Goal: Communication & Community: Connect with others

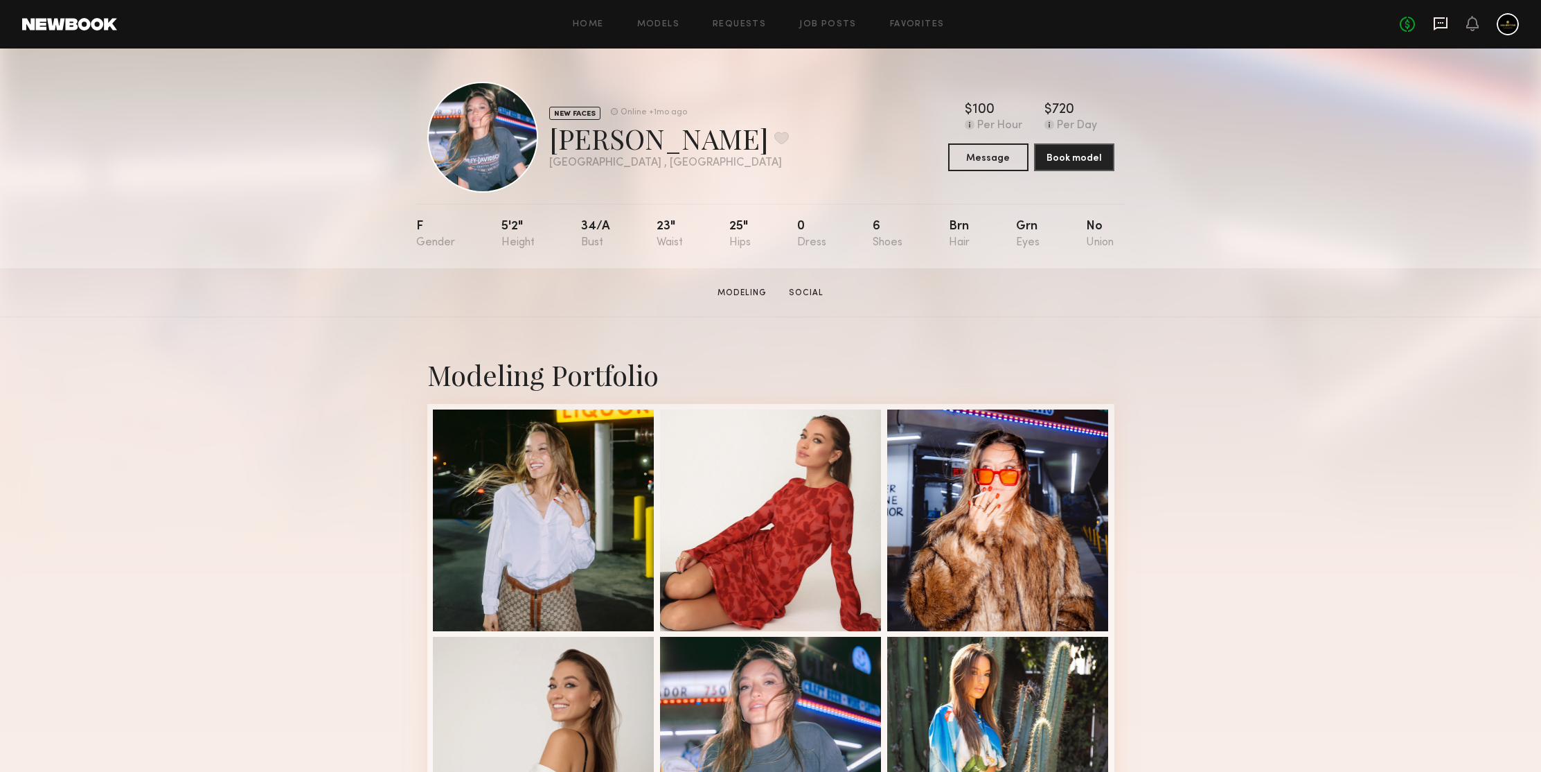
click at [1443, 24] on icon at bounding box center [1440, 23] width 15 height 15
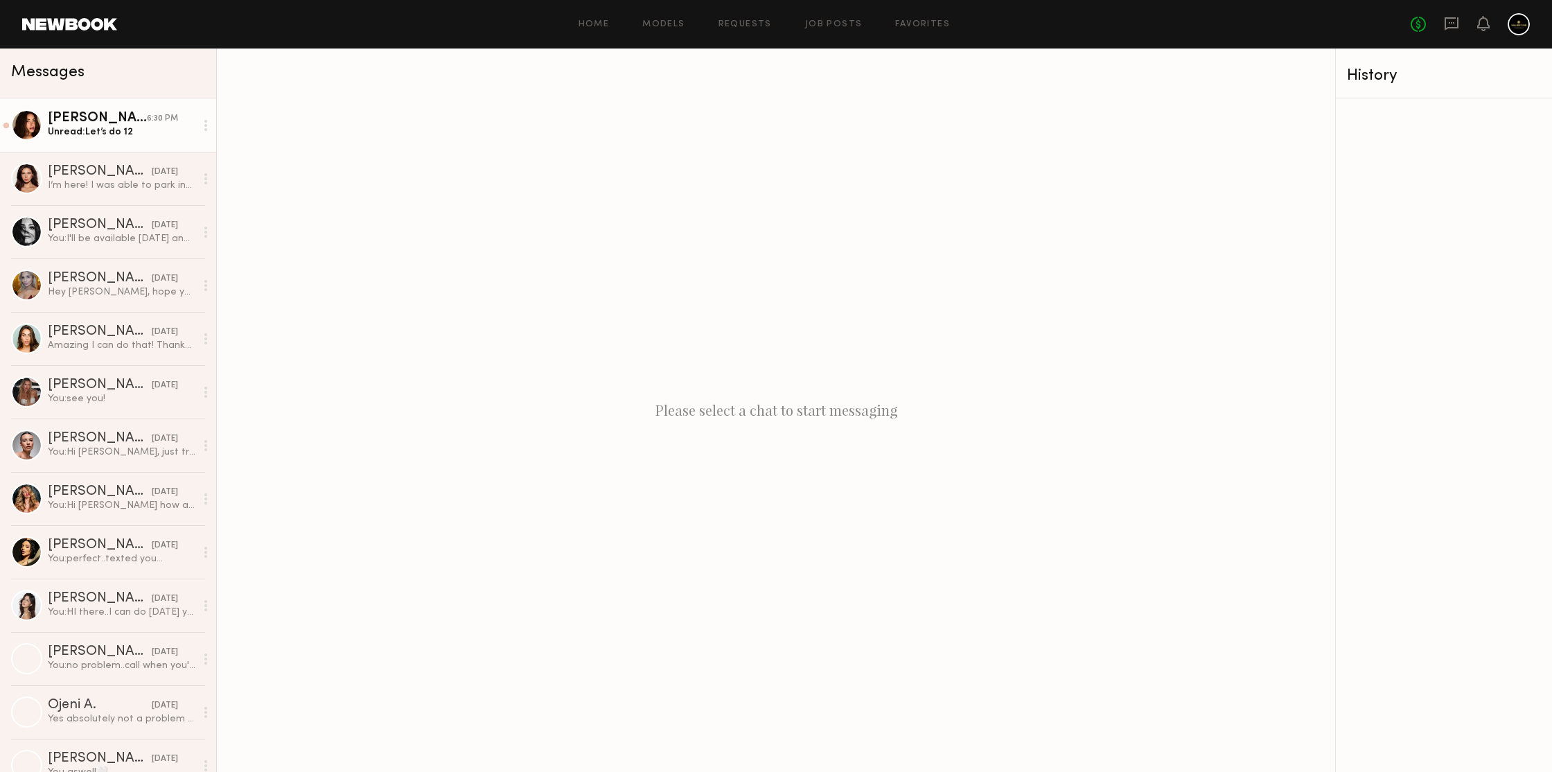
click at [118, 123] on div "[PERSON_NAME]" at bounding box center [97, 119] width 99 height 14
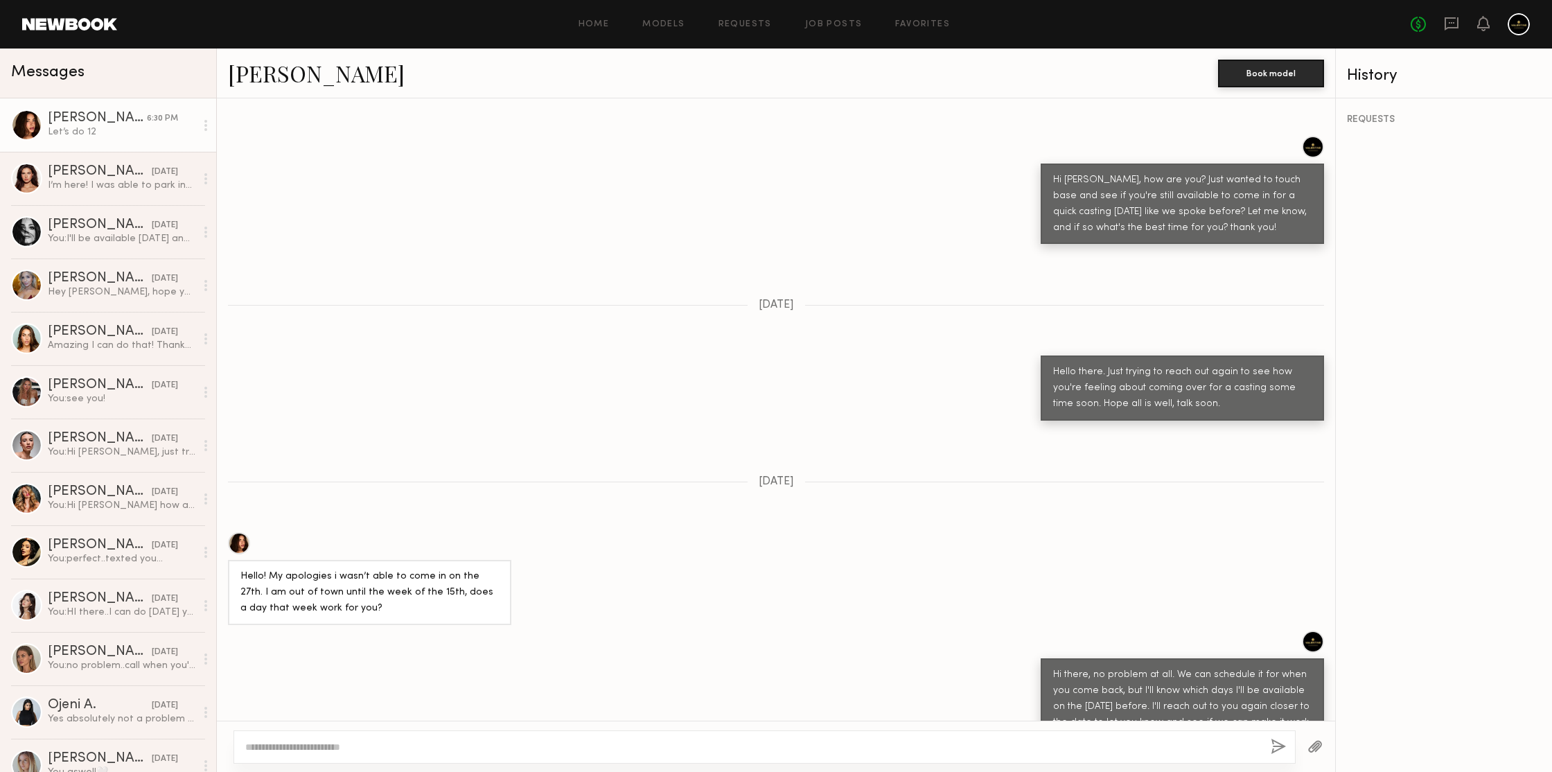
scroll to position [952, 0]
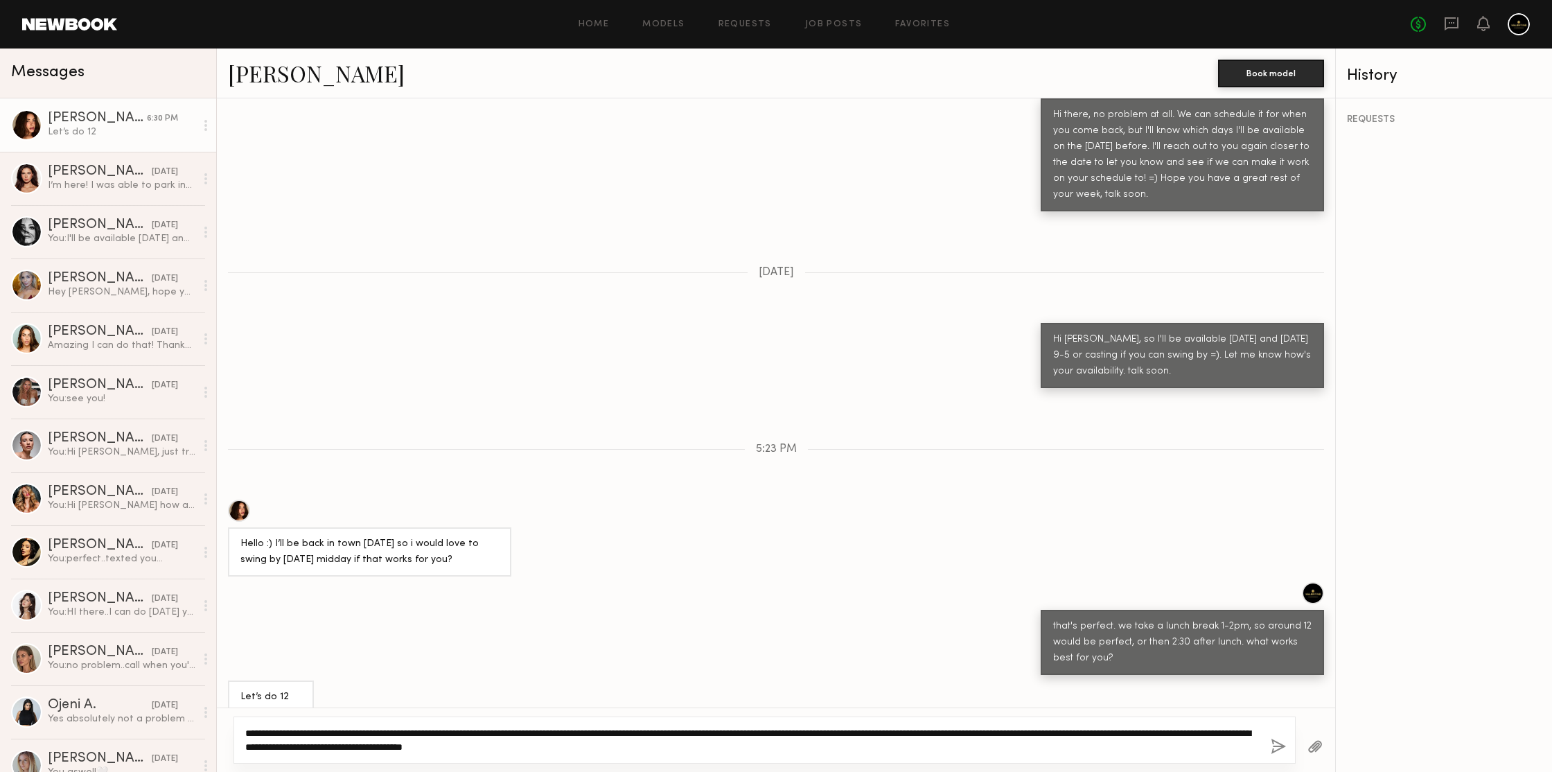
type textarea "**********"
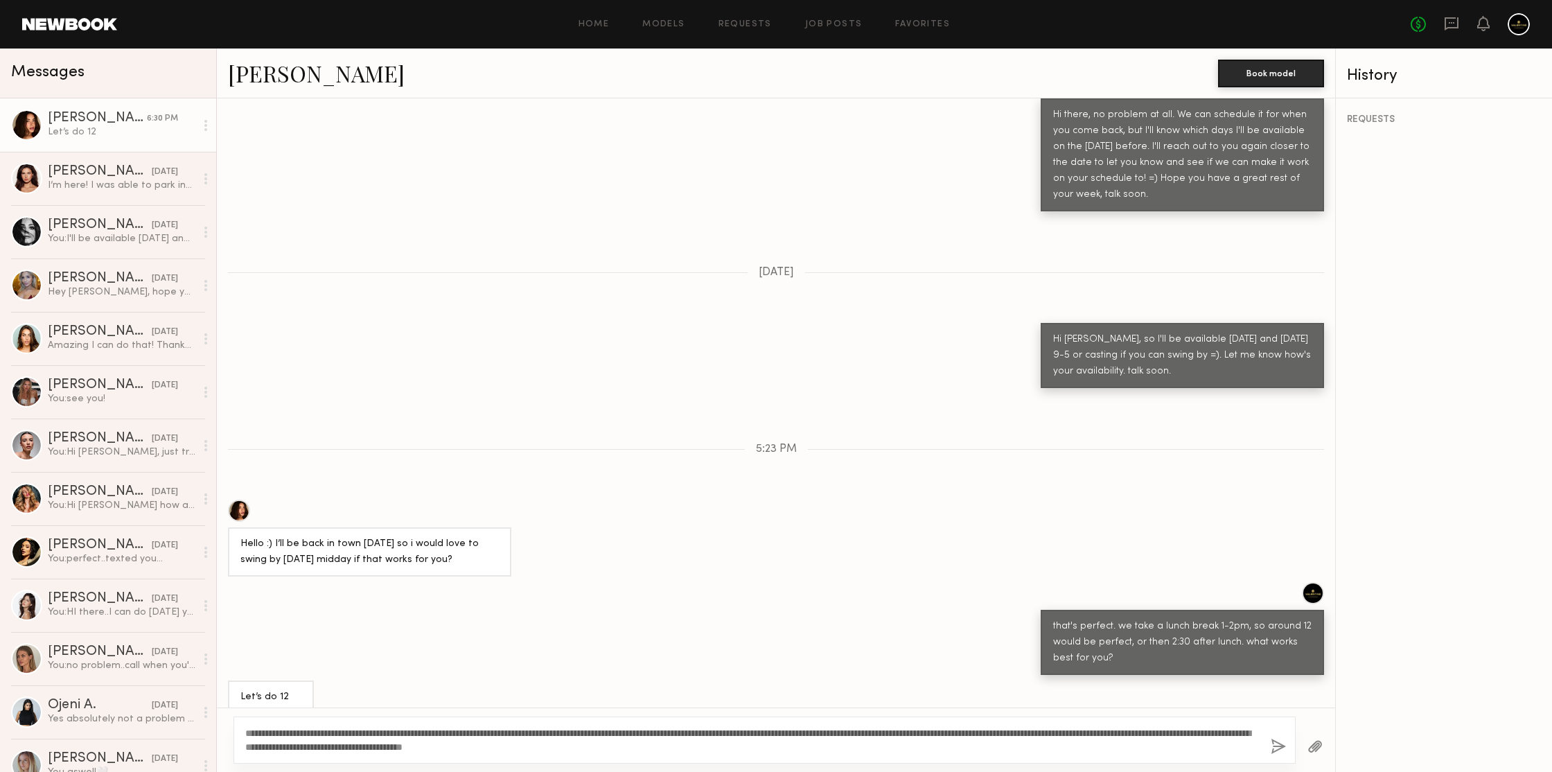
click at [1277, 742] on button "button" at bounding box center [1277, 746] width 15 height 17
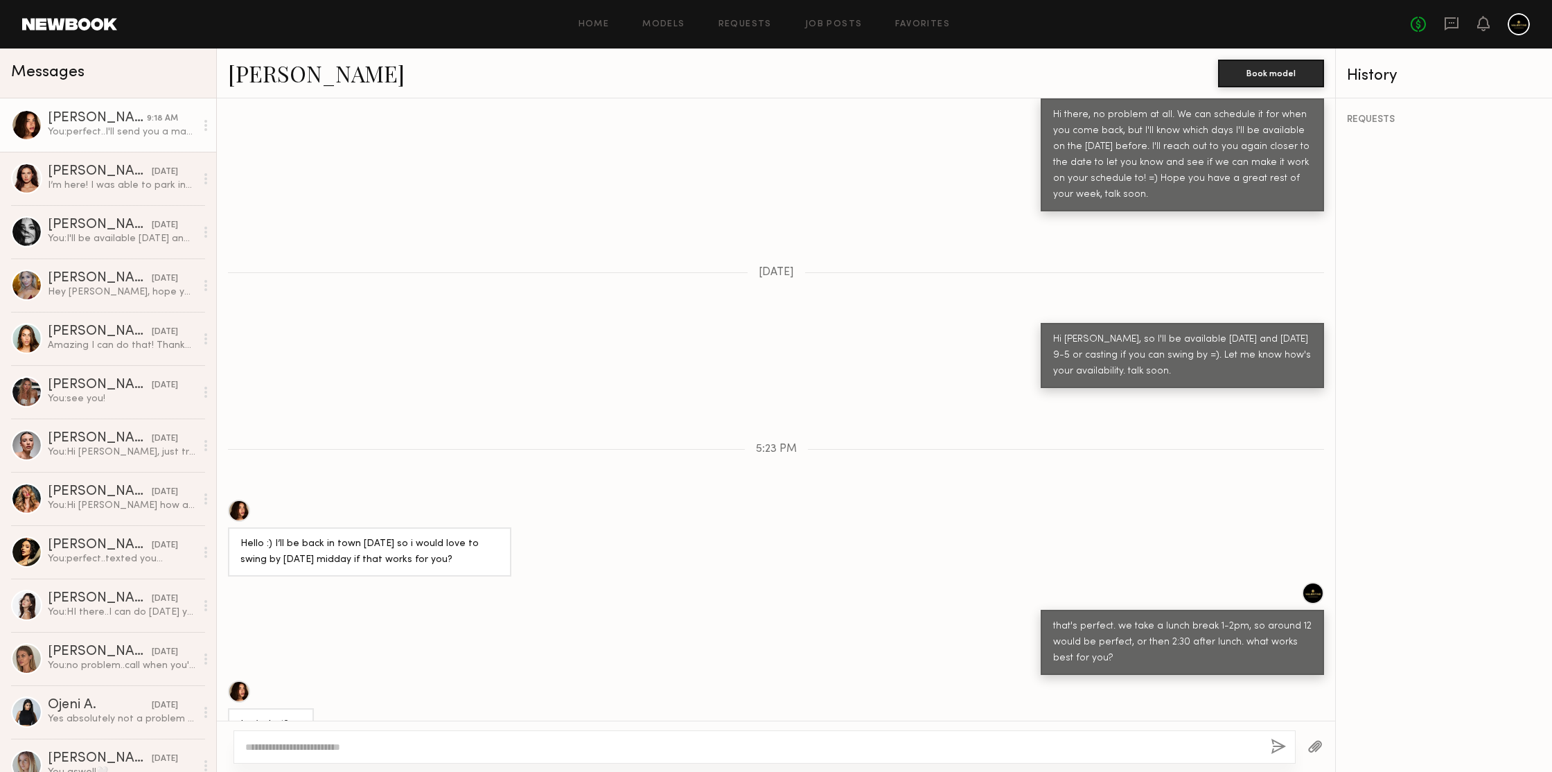
scroll to position [1309, 0]
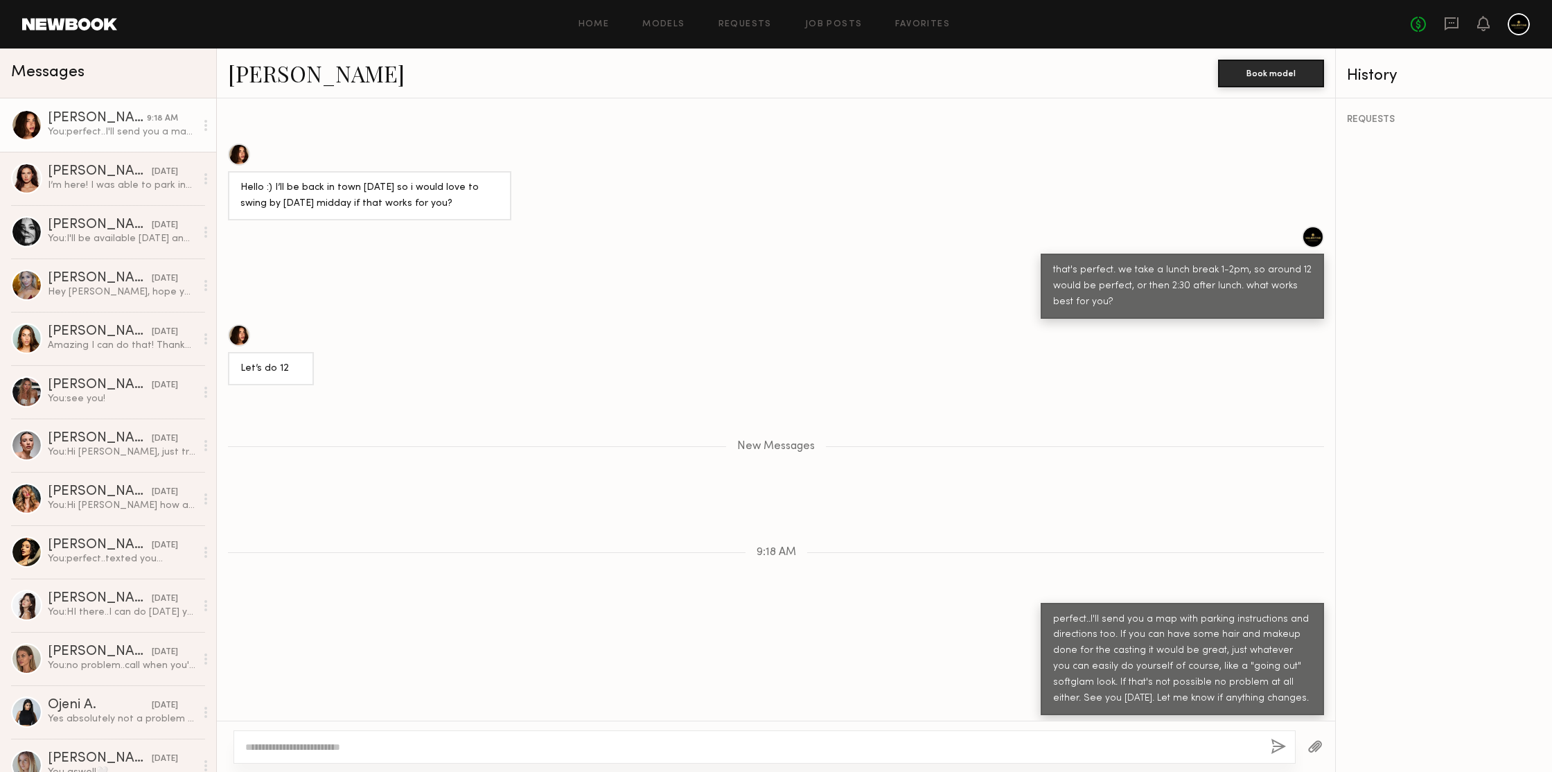
click at [1315, 743] on button "button" at bounding box center [1314, 746] width 15 height 17
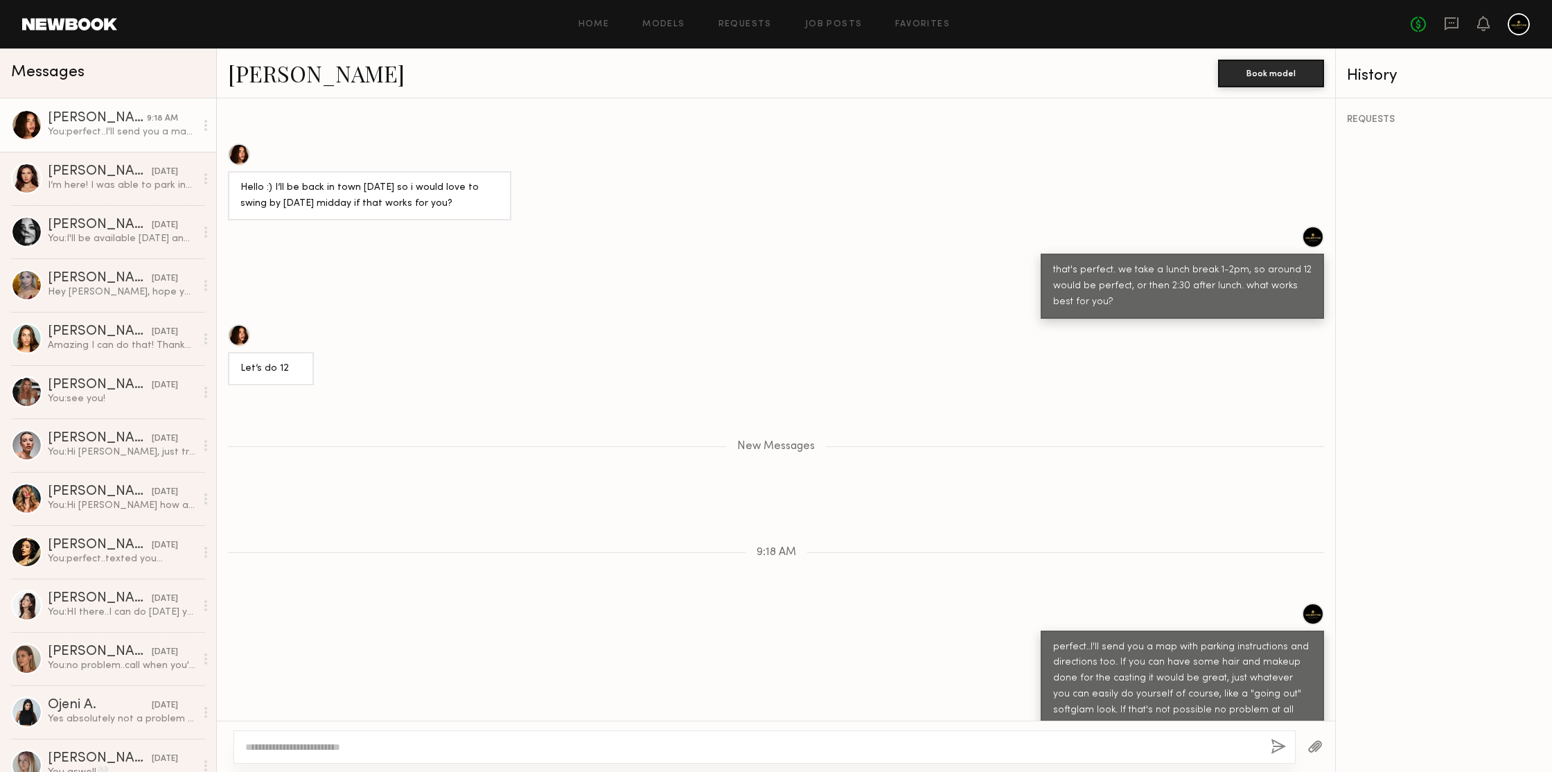
scroll to position [1617, 0]
